Goal: Communication & Community: Answer question/provide support

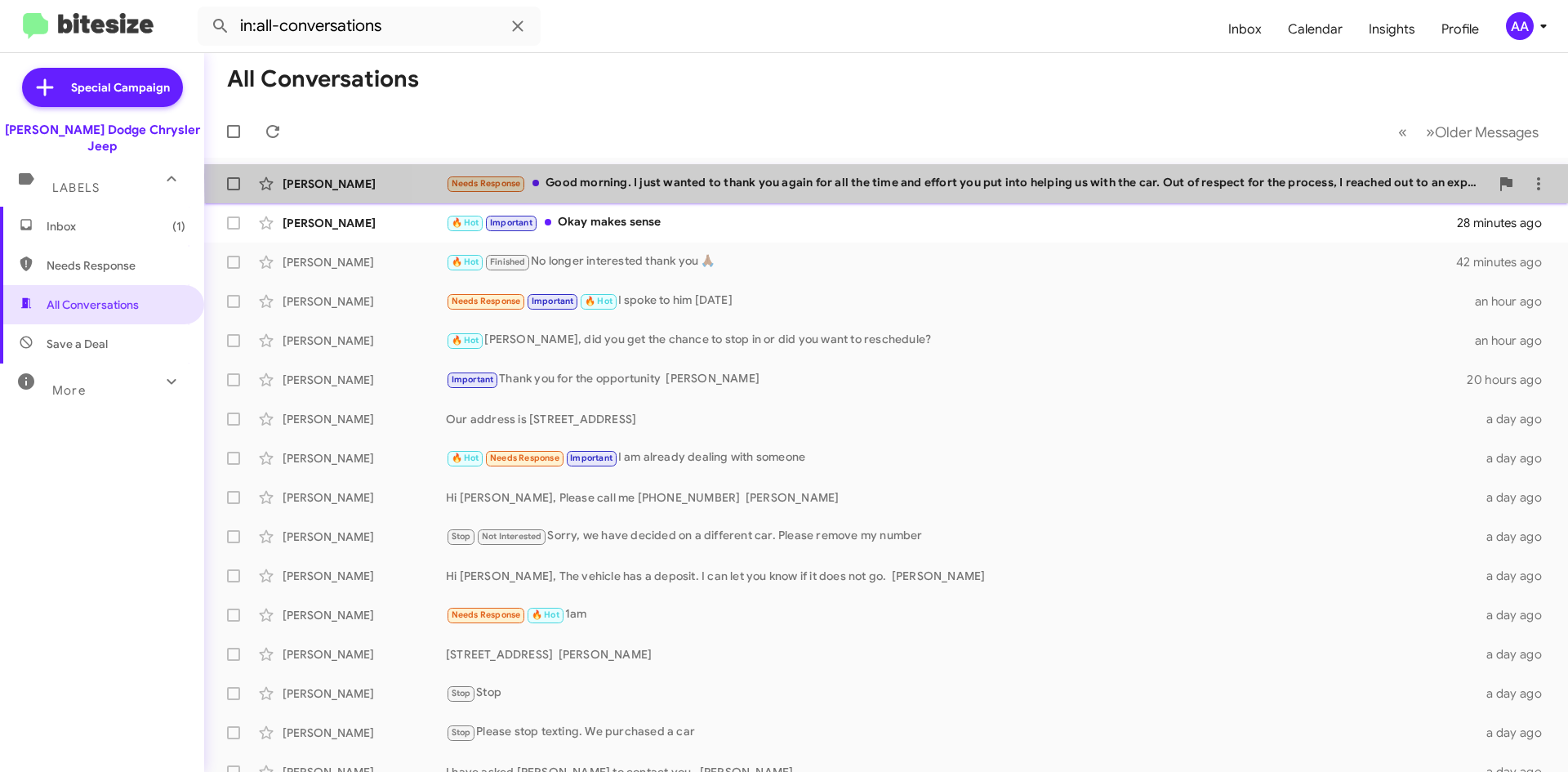
click at [1280, 177] on div "Needs Response Good morning. I just wanted to thank you again for all the time …" at bounding box center [968, 183] width 1044 height 18
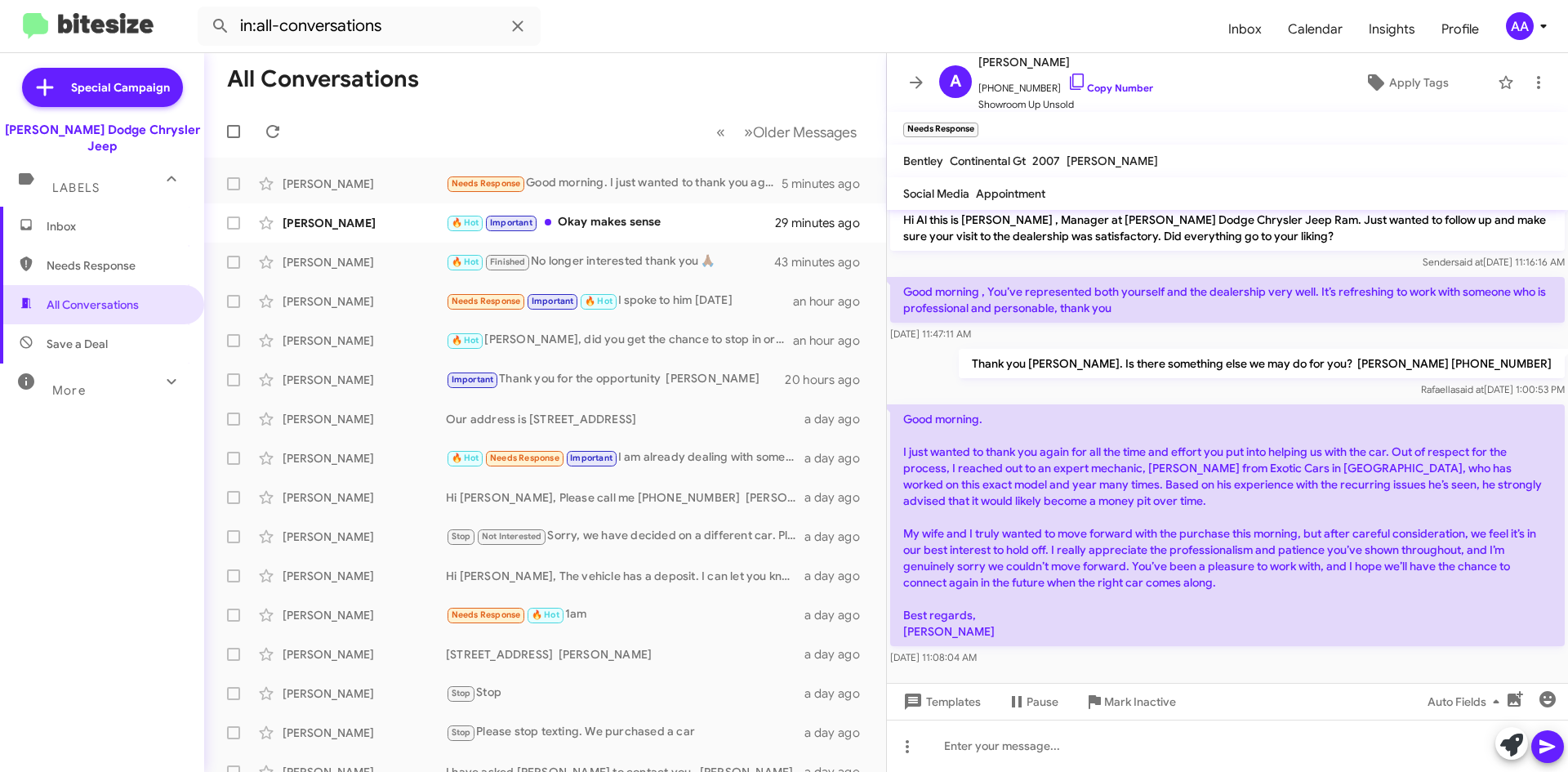
scroll to position [11, 0]
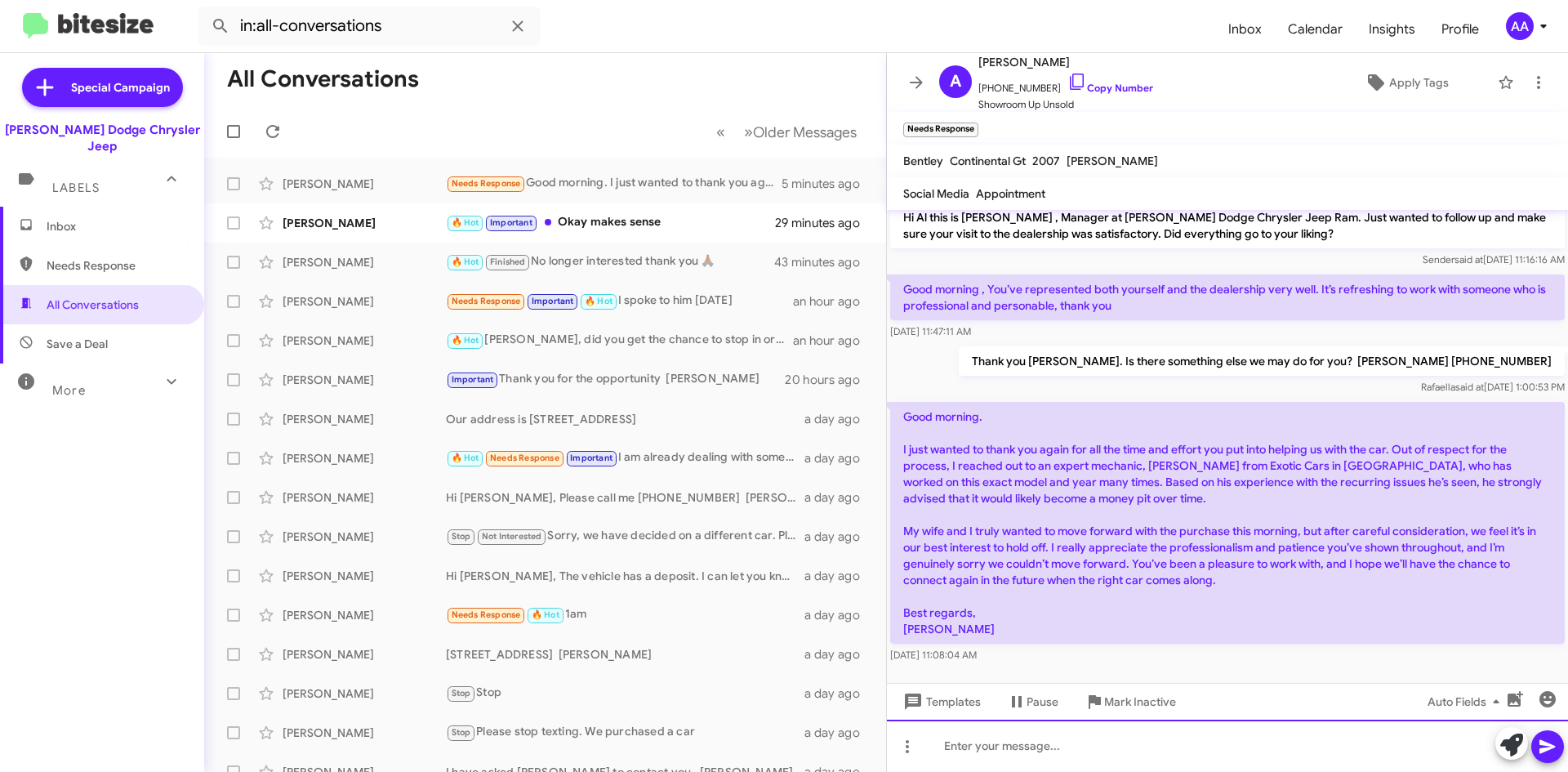
click at [955, 743] on div at bounding box center [1227, 745] width 681 height 52
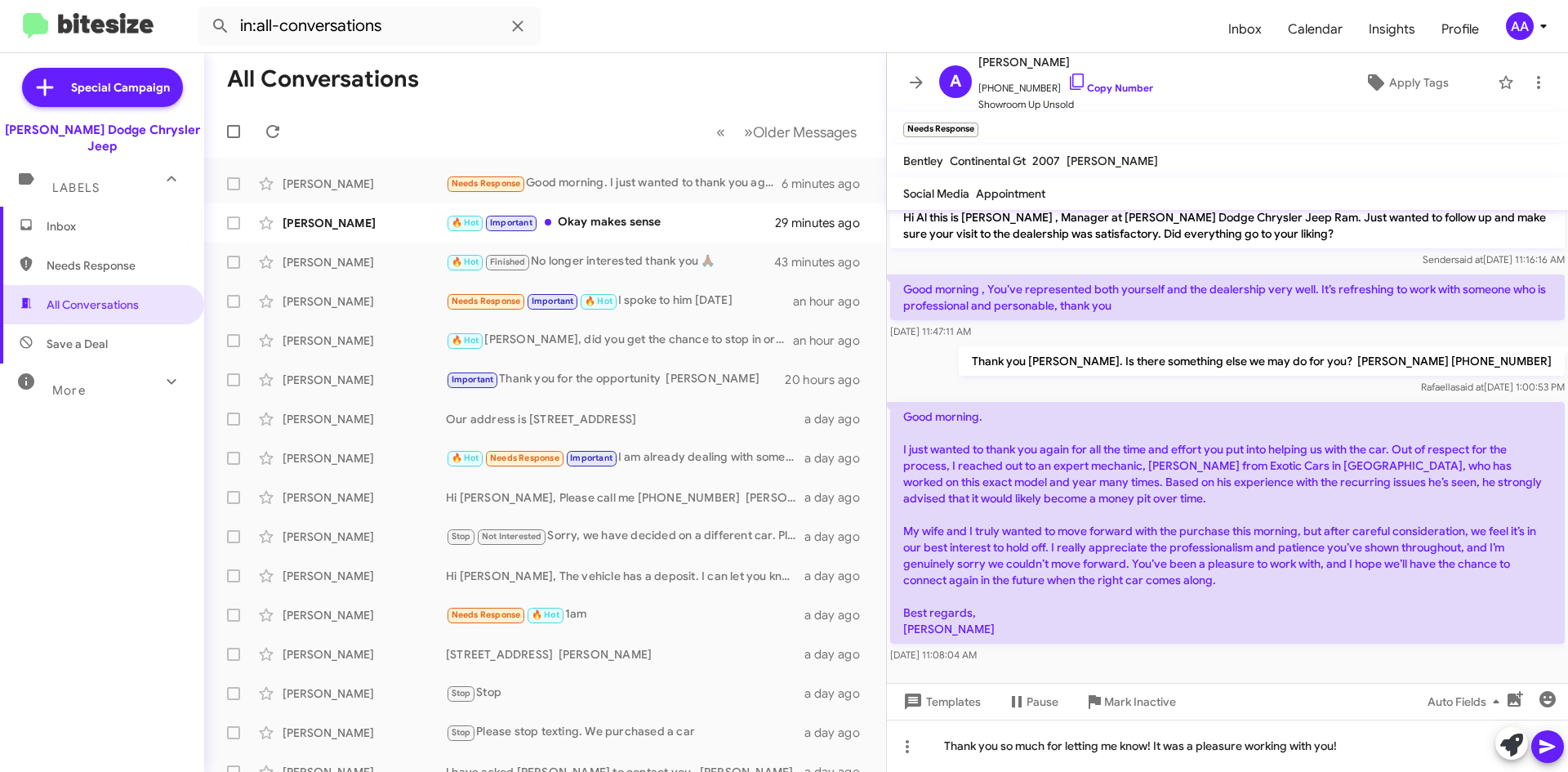
click at [1551, 741] on icon at bounding box center [1547, 745] width 19 height 19
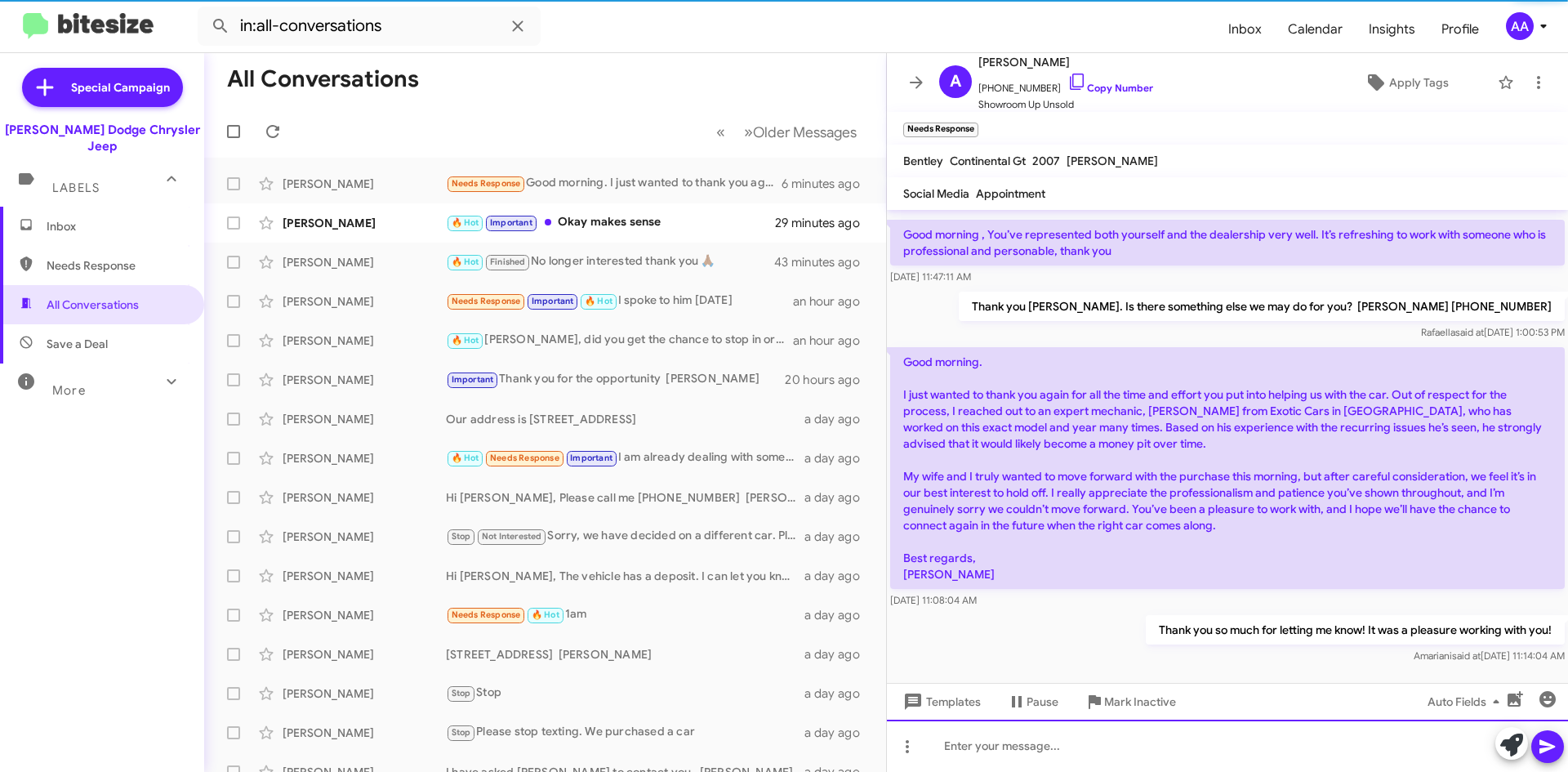
scroll to position [70, 0]
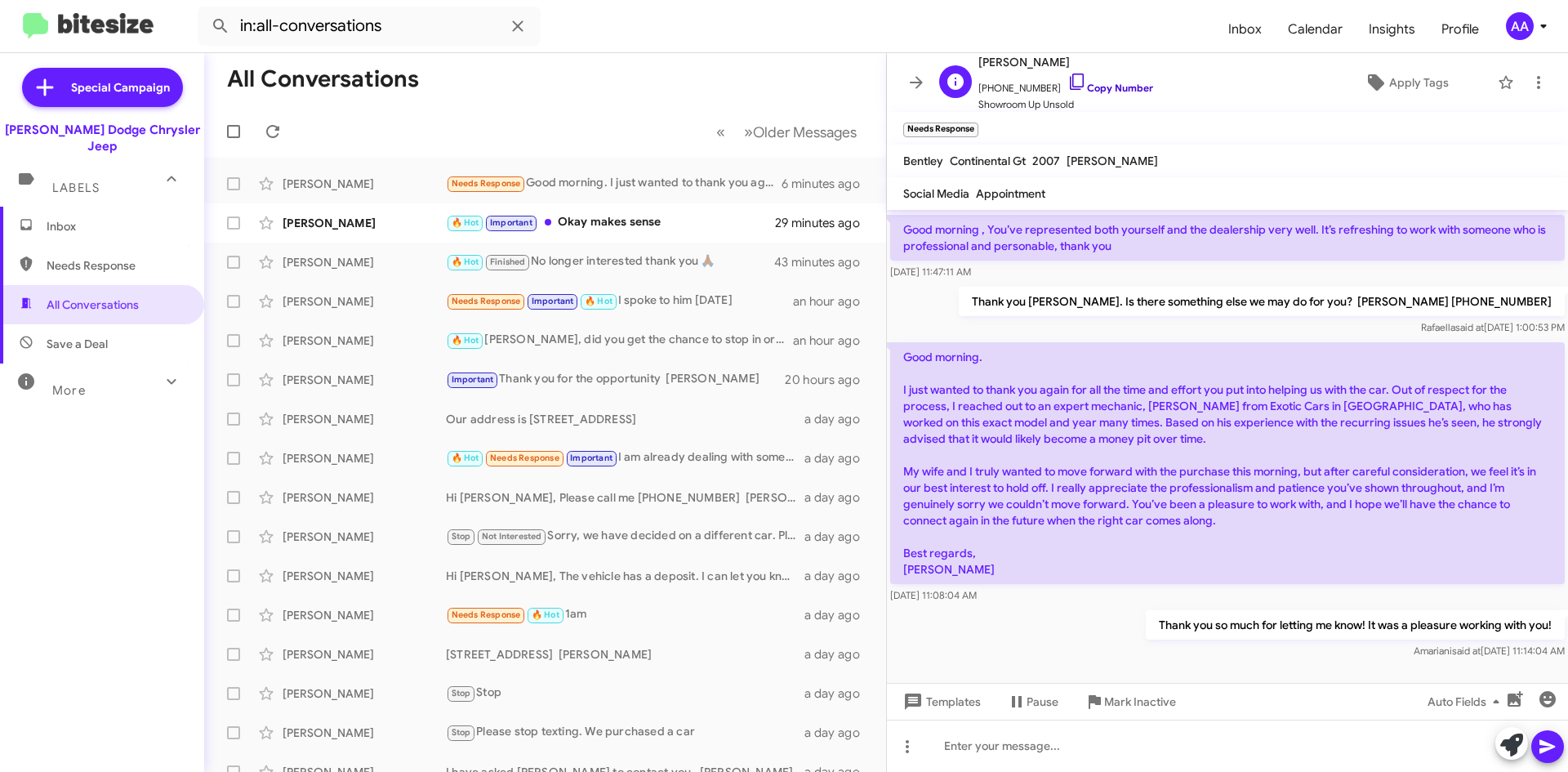
click at [1104, 82] on link "Copy Number" at bounding box center [1110, 87] width 85 height 12
click at [1045, 296] on div "Thank you Al. Is there something else we may do for you? PAtti 973 599 2108 Raf…" at bounding box center [1227, 311] width 681 height 55
click at [915, 81] on icon at bounding box center [915, 82] width 19 height 19
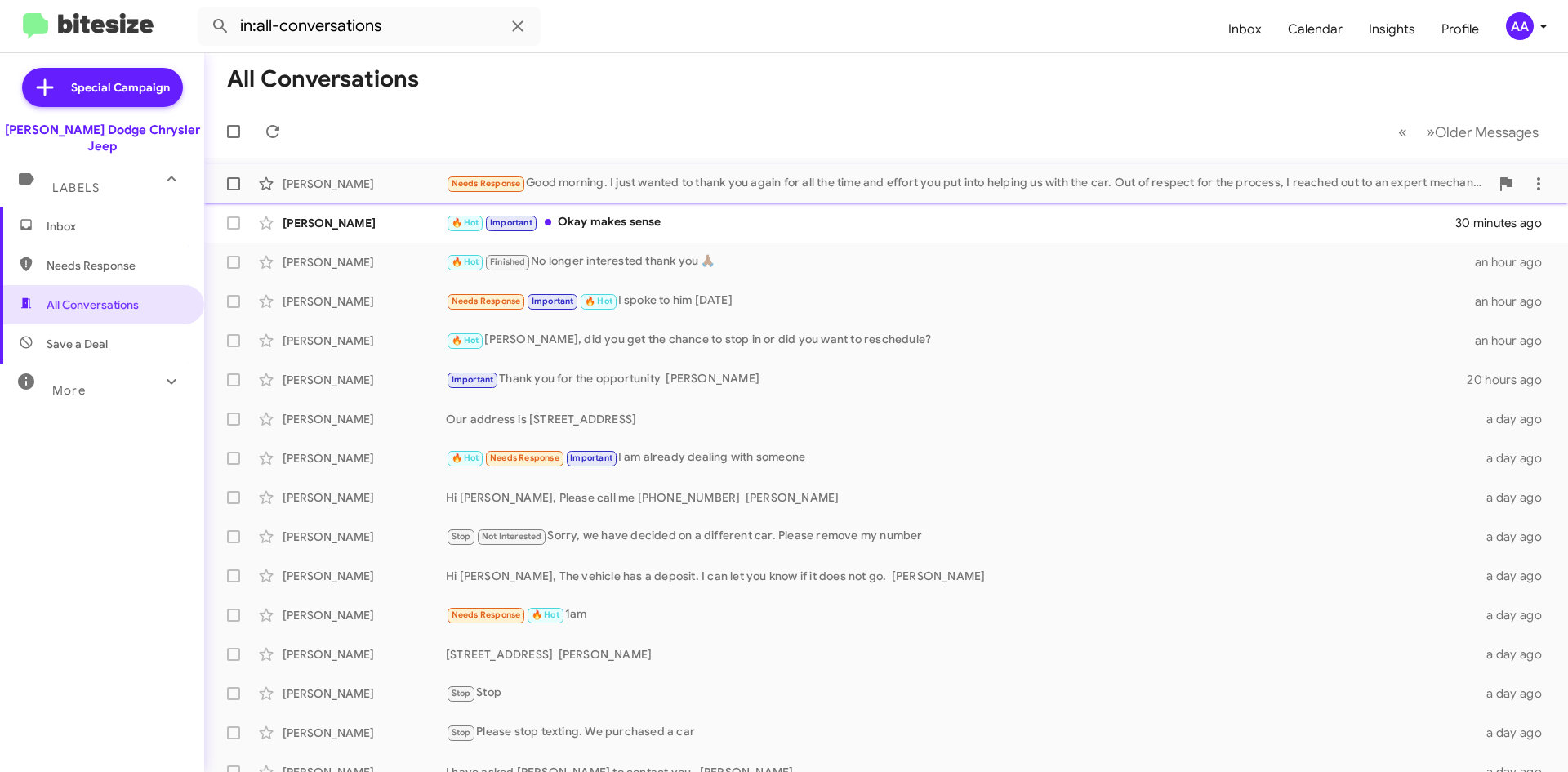
click at [886, 176] on div "Needs Response Good morning. I just wanted to thank you again for all the time …" at bounding box center [968, 183] width 1044 height 18
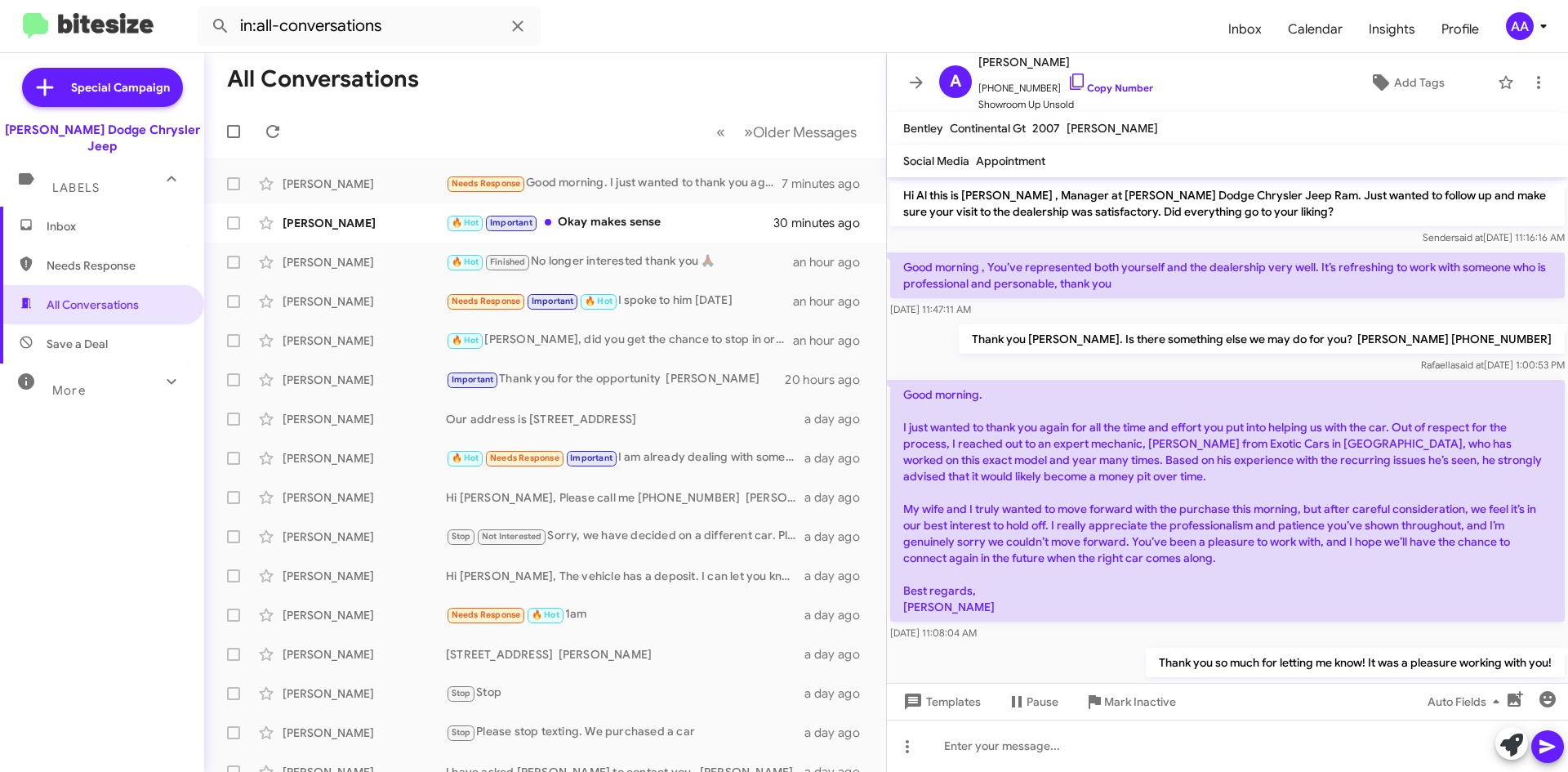
click at [1009, 335] on div "Thank you Al. Is there something else we may do for you? PAtti 973 599 2108 Raf…" at bounding box center [1227, 349] width 681 height 55
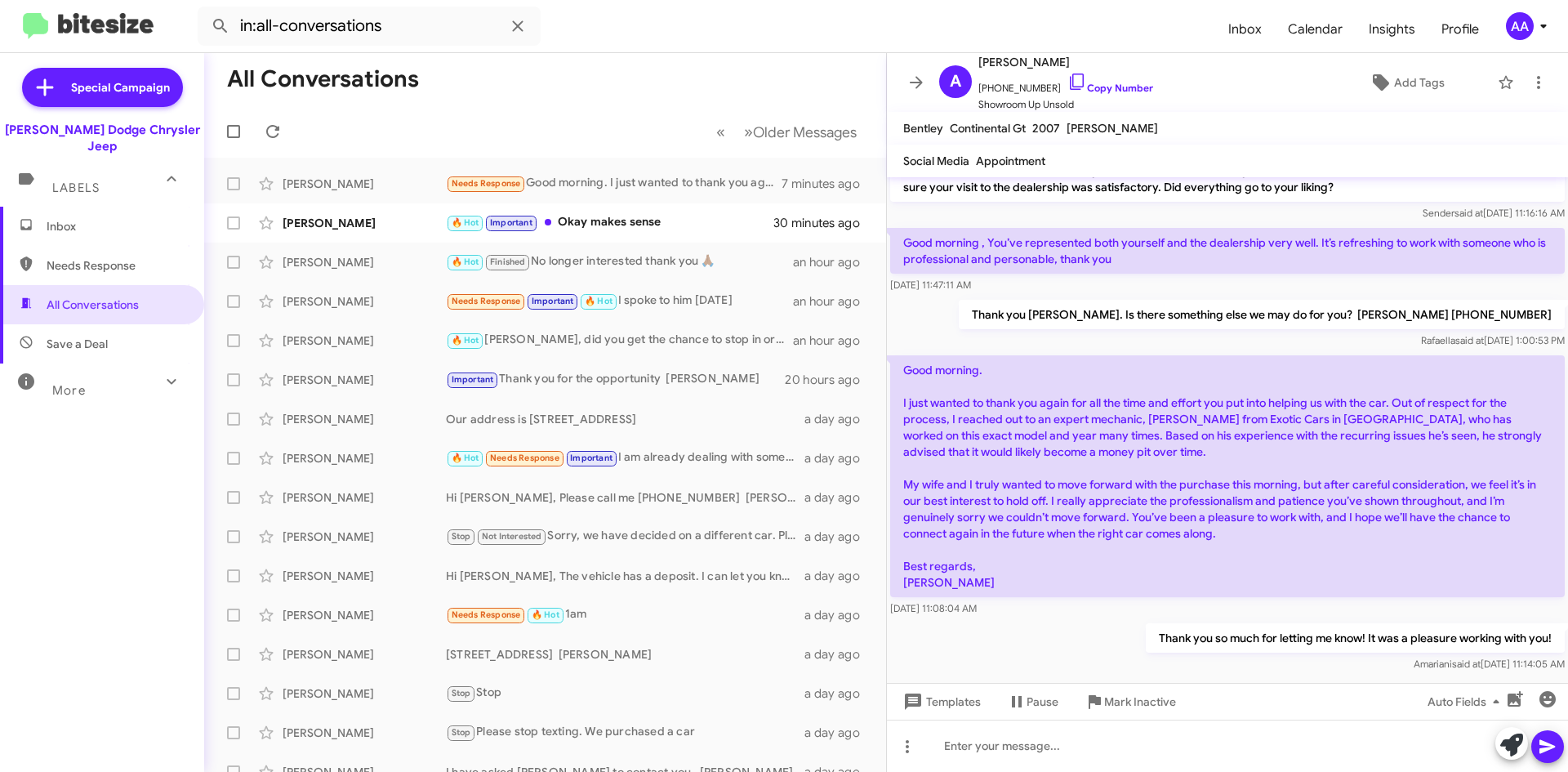
scroll to position [38, 0]
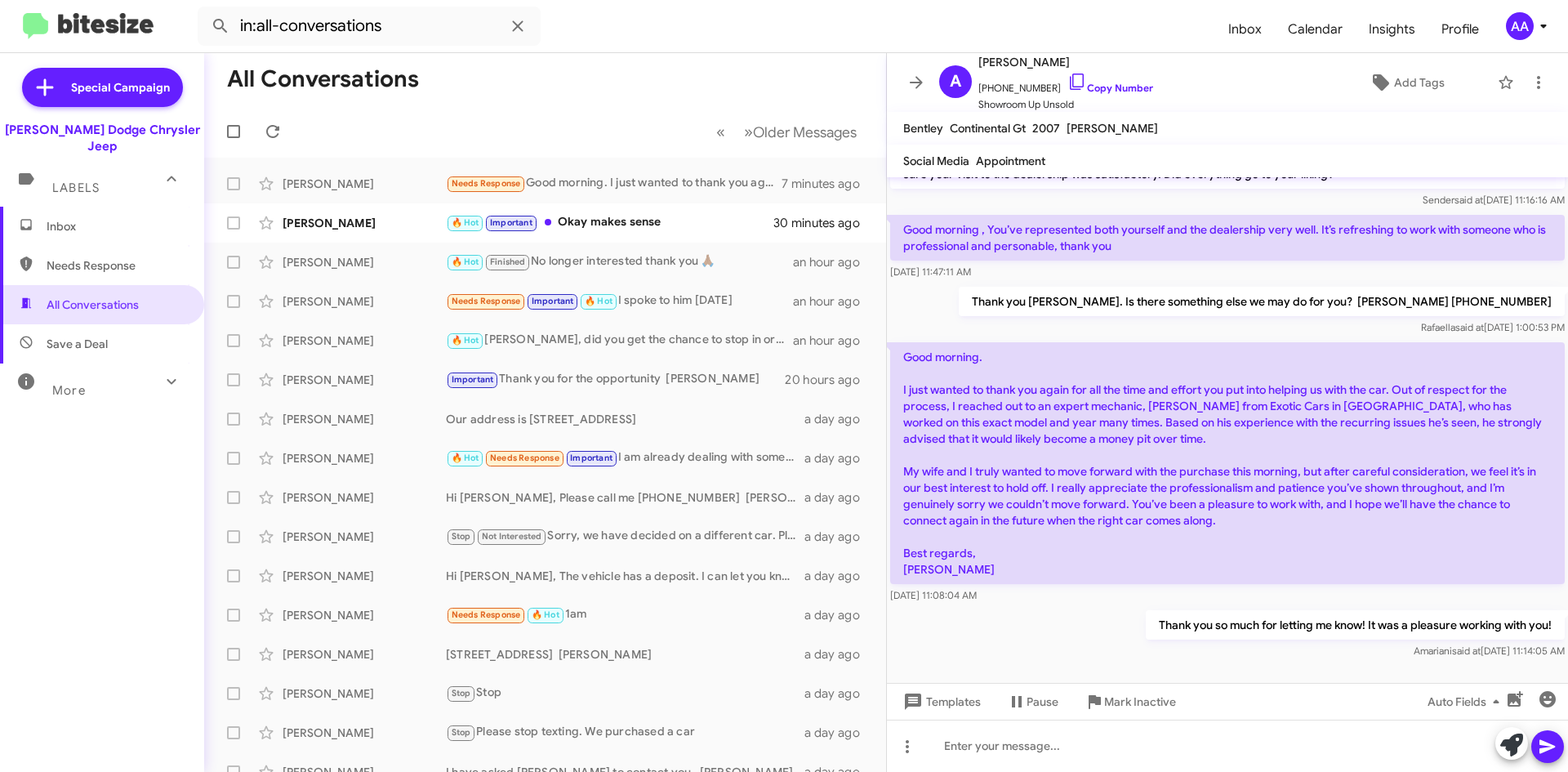
click at [1019, 622] on div "Thank you so much for letting me know! It was a pleasure working with you! Amar…" at bounding box center [1227, 634] width 681 height 55
click at [1015, 305] on div "Thank you Al. Is there something else we may do for you? PAtti 973 599 2108 Raf…" at bounding box center [1227, 311] width 681 height 55
click at [916, 77] on icon at bounding box center [916, 82] width 13 height 12
